Goal: Information Seeking & Learning: Check status

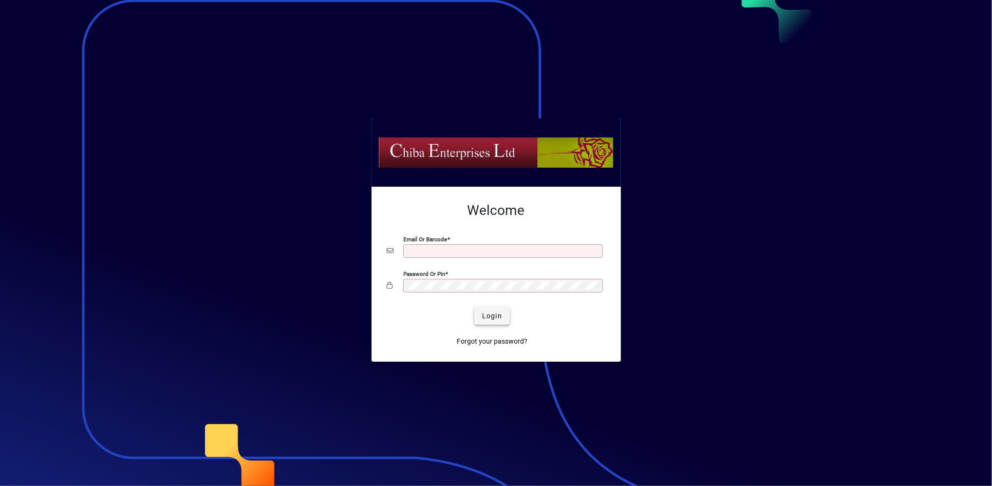
type input "**********"
click at [496, 309] on span "submit" at bounding box center [492, 315] width 36 height 23
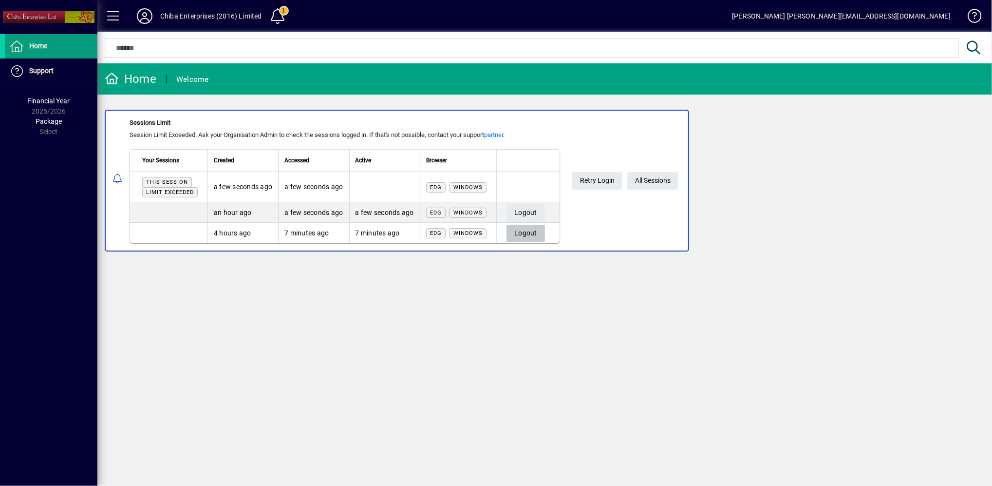
click at [532, 233] on span "Logout" at bounding box center [525, 233] width 23 height 16
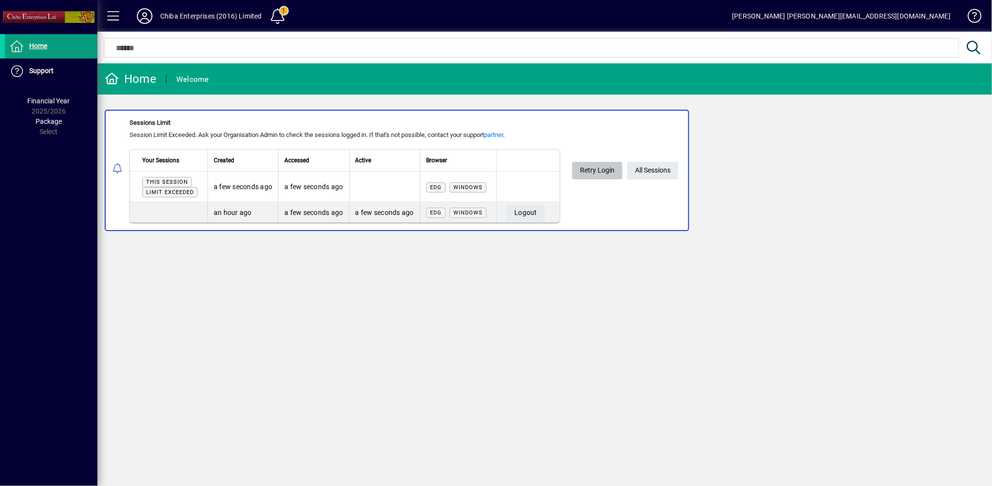
click at [603, 168] on span "Retry Login" at bounding box center [597, 170] width 35 height 16
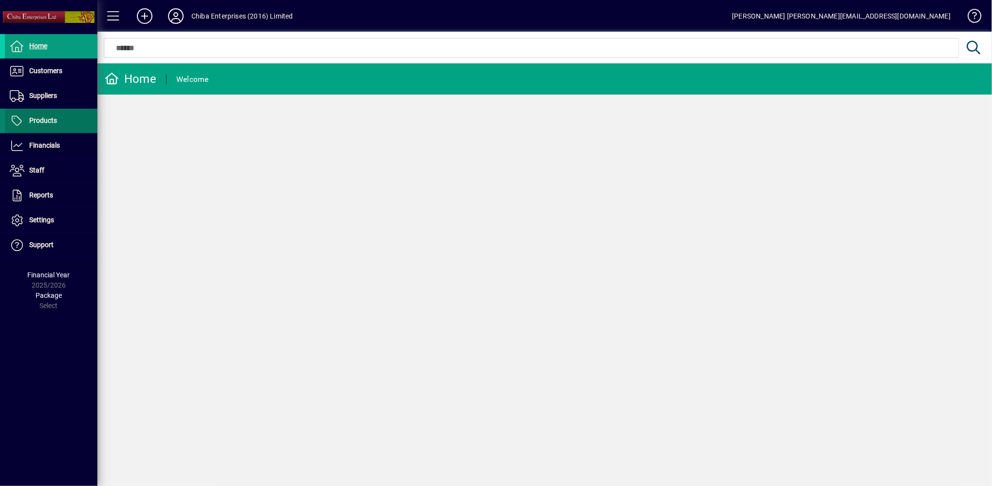
click at [49, 122] on span "Products" at bounding box center [43, 120] width 28 height 8
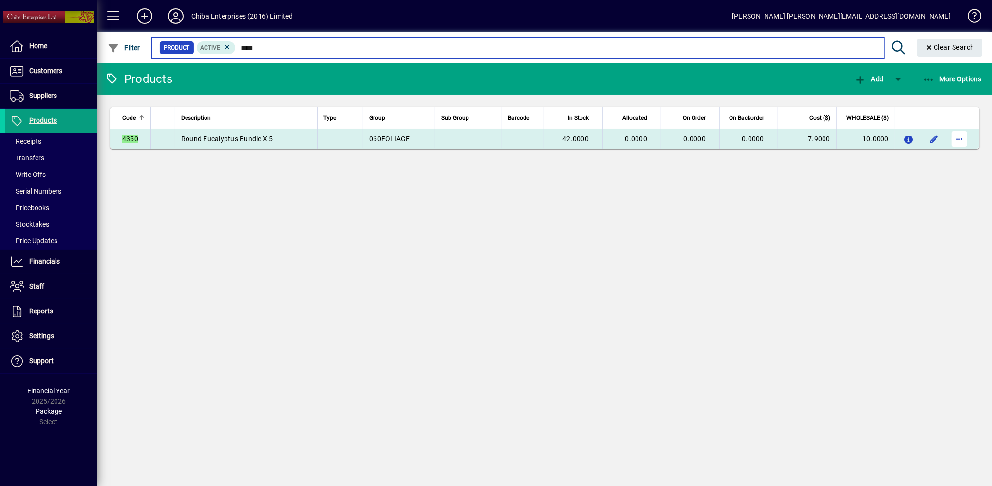
type input "****"
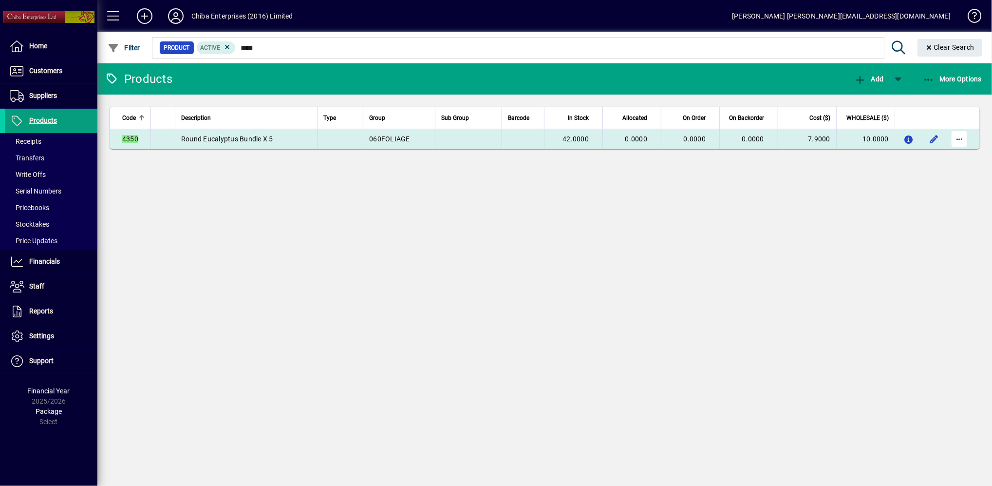
click at [957, 137] on span "button" at bounding box center [959, 138] width 23 height 23
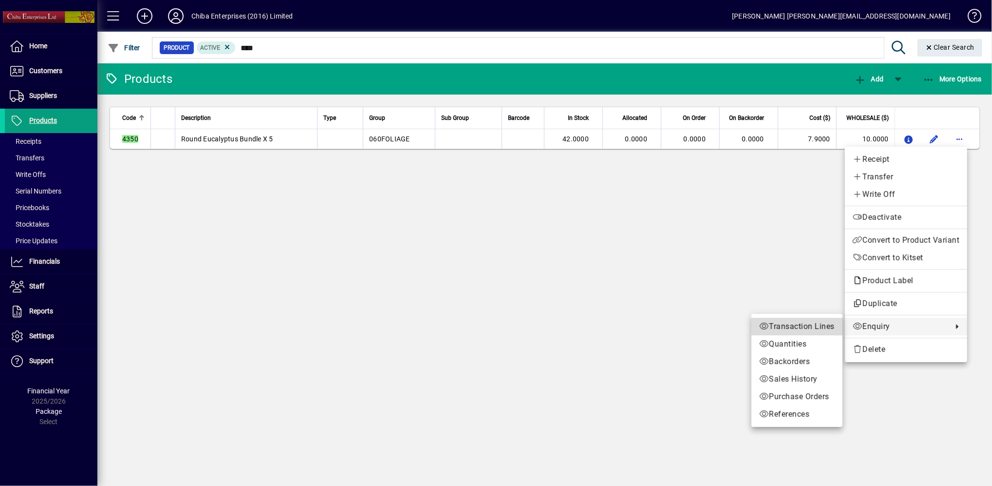
click at [799, 327] on span "Transaction Lines" at bounding box center [797, 327] width 76 height 12
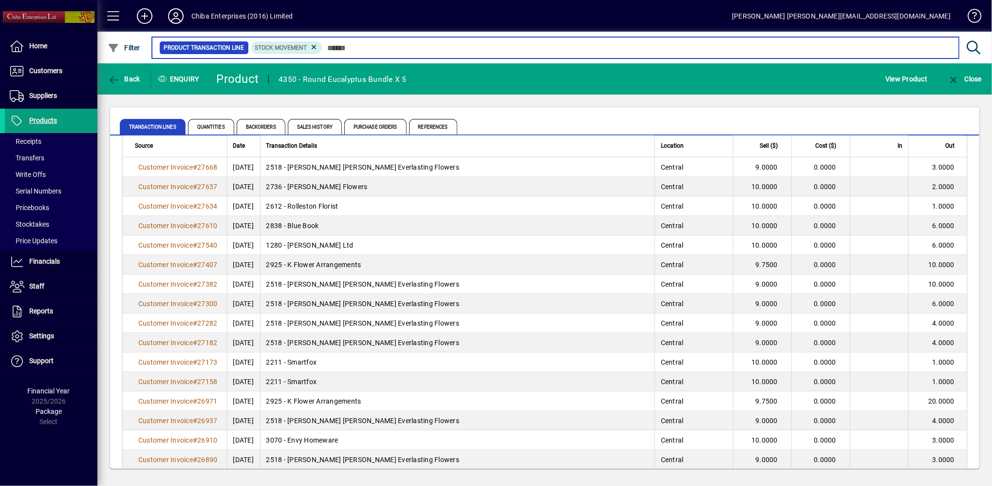
scroll to position [1689, 0]
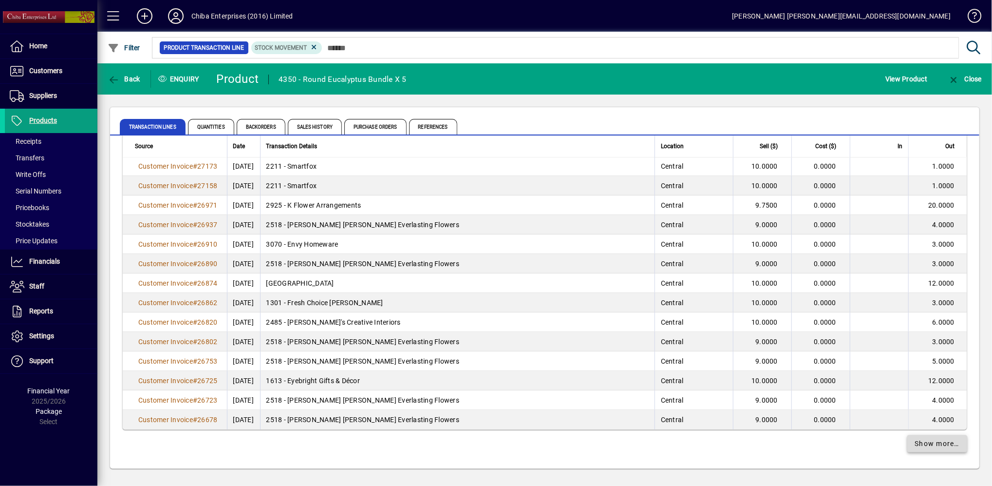
click at [931, 445] on span "Show more…" at bounding box center [937, 443] width 45 height 10
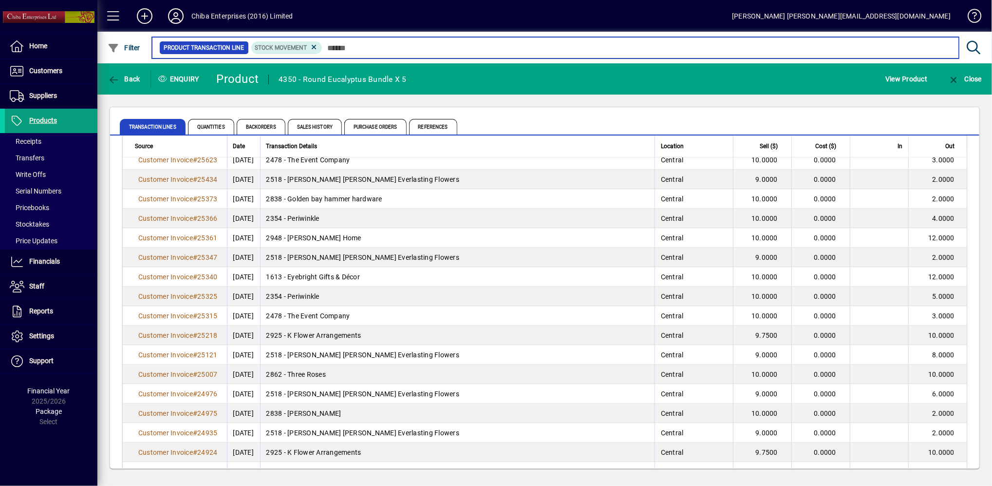
scroll to position [2384, 0]
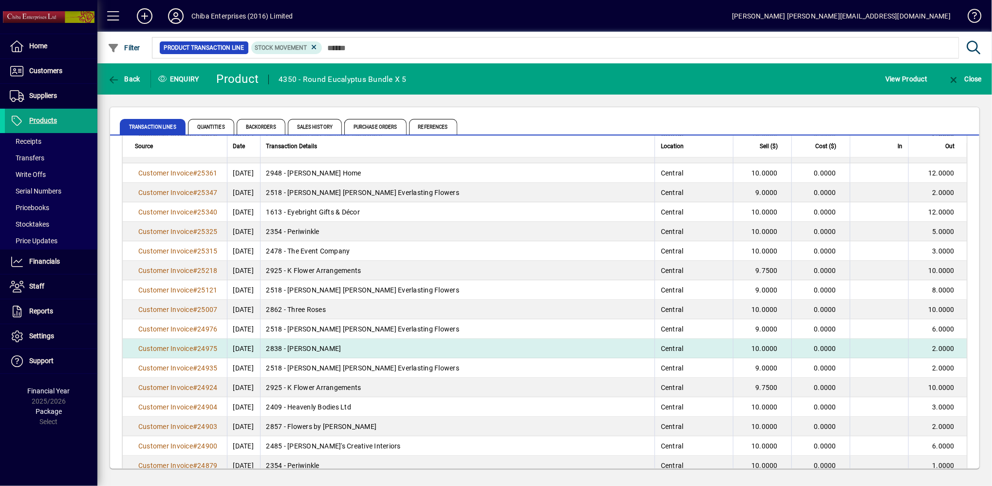
click at [313, 351] on td "2838 - [PERSON_NAME]" at bounding box center [457, 348] width 395 height 19
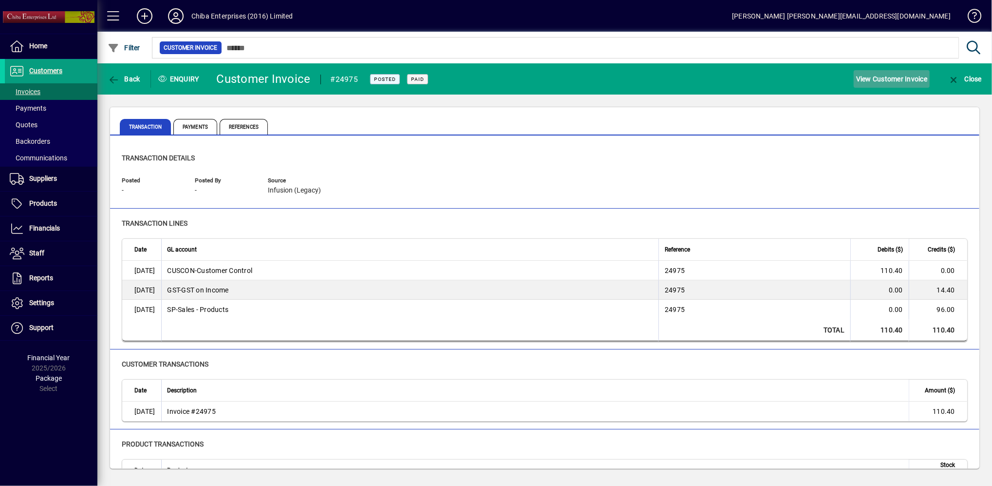
click at [901, 78] on span "View Customer Invoice" at bounding box center [891, 79] width 71 height 16
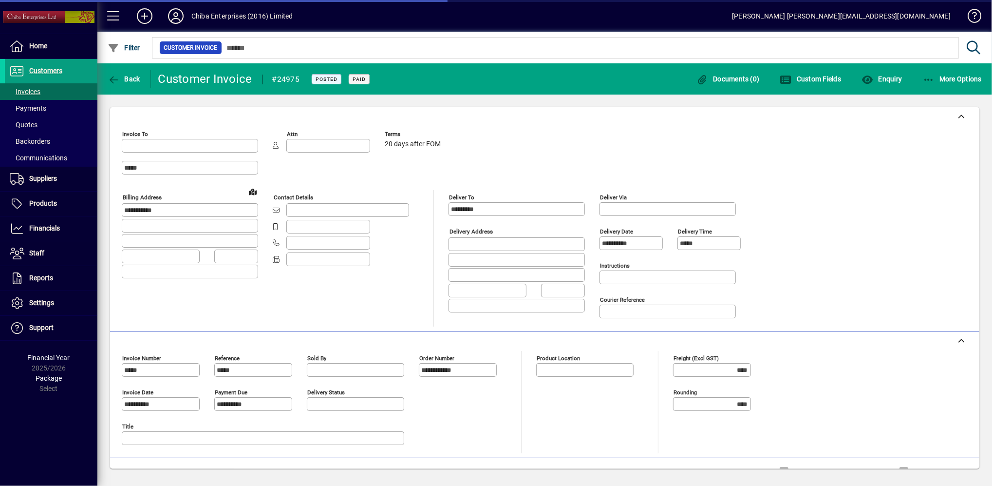
type input "**********"
type input "*******"
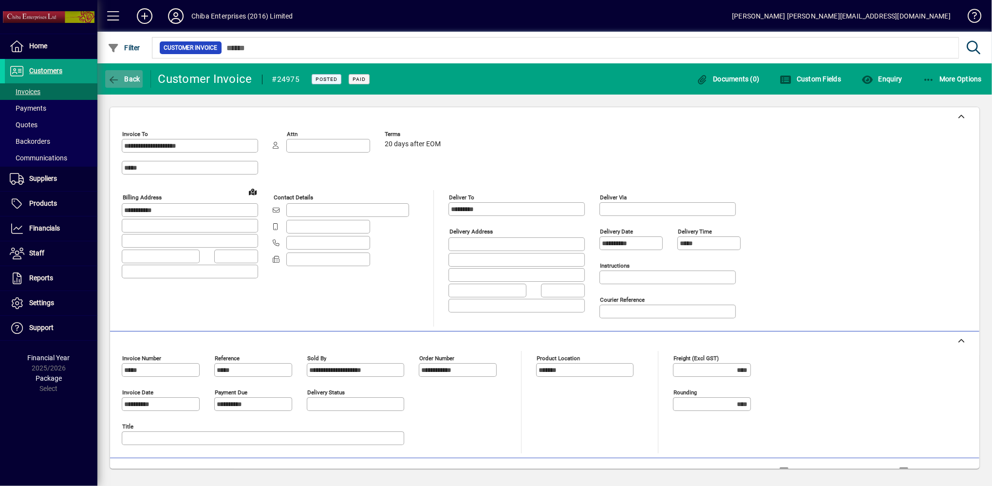
click at [114, 77] on icon "button" at bounding box center [114, 80] width 12 height 10
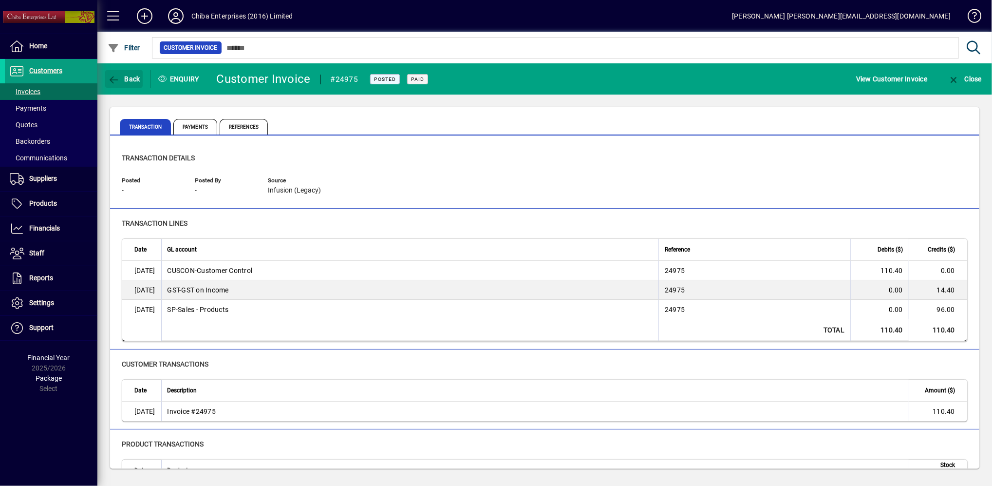
click at [114, 77] on icon "button" at bounding box center [114, 80] width 12 height 10
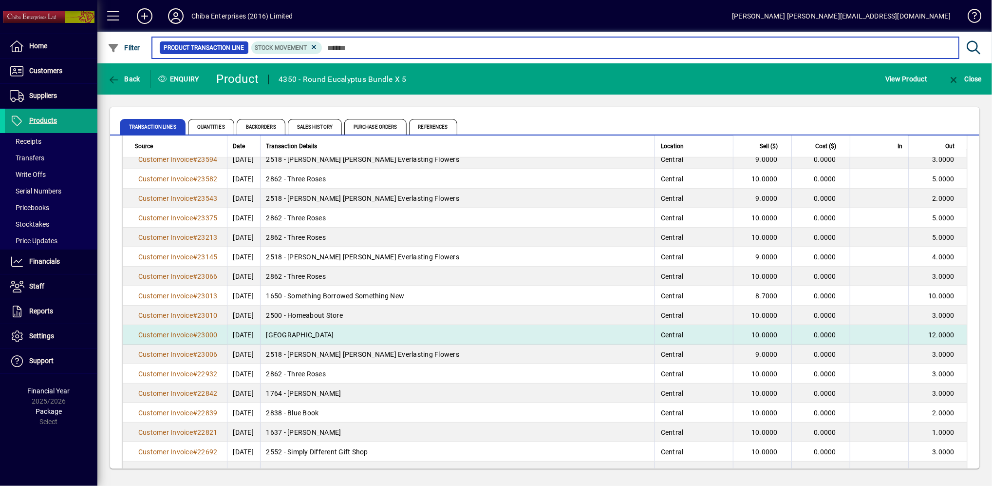
scroll to position [3573, 0]
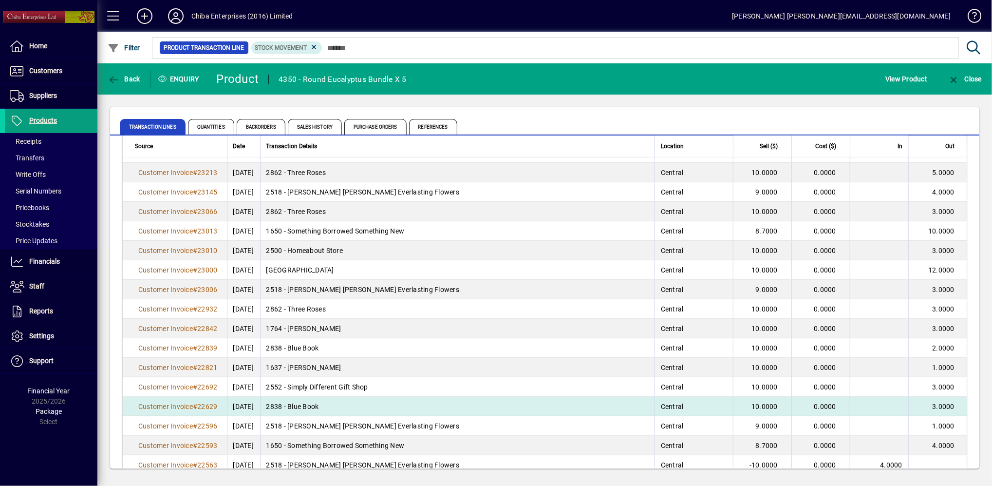
click at [342, 404] on td "2838 - Blue Book" at bounding box center [457, 406] width 395 height 19
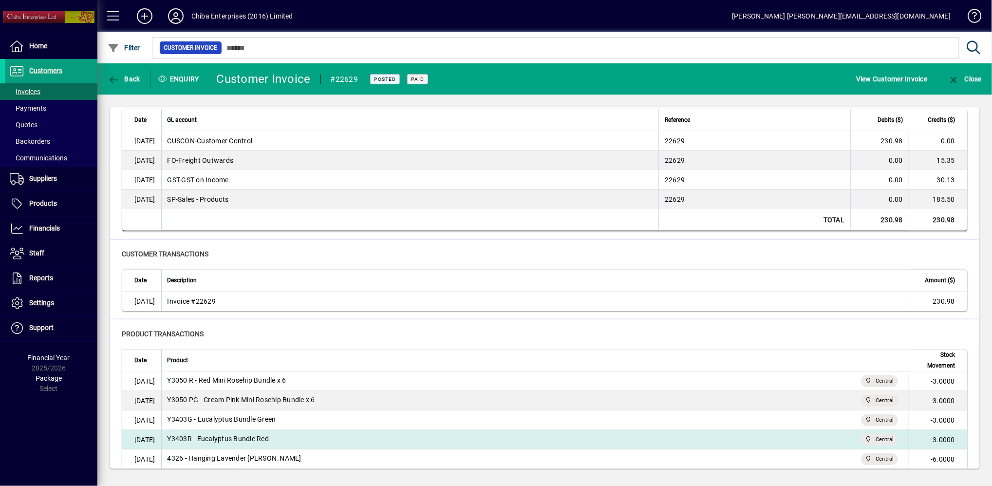
scroll to position [196, 0]
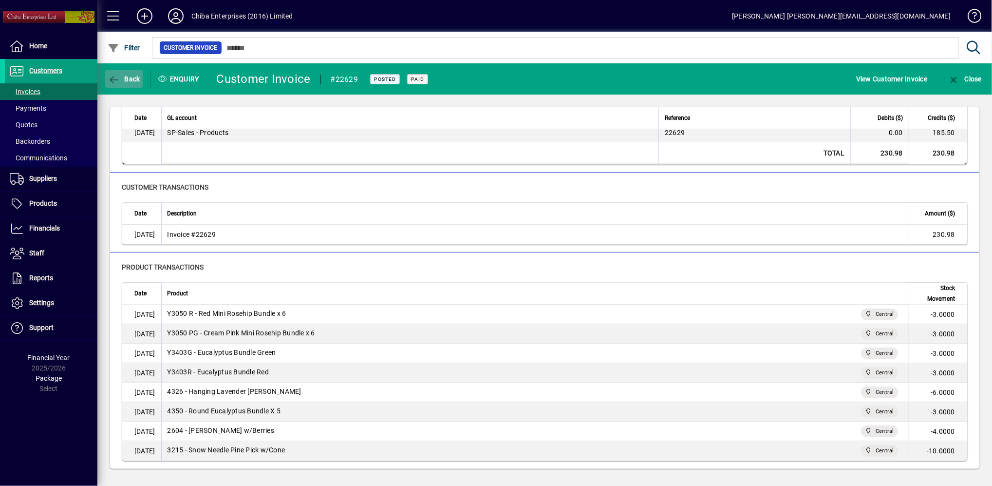
click at [114, 78] on icon "button" at bounding box center [114, 80] width 12 height 10
